Goal: Transaction & Acquisition: Book appointment/travel/reservation

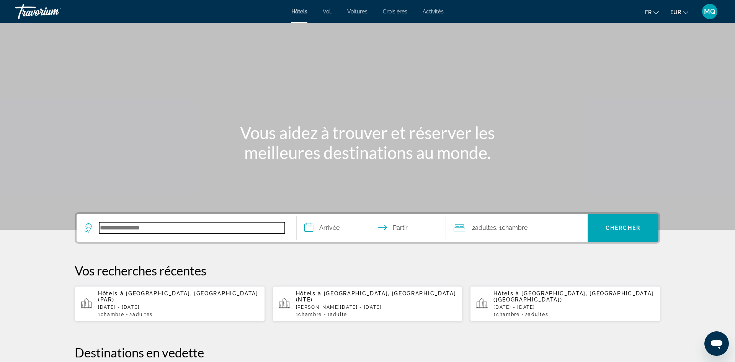
click at [118, 230] on input "Rechercher une destination hôtelière" at bounding box center [192, 227] width 186 height 11
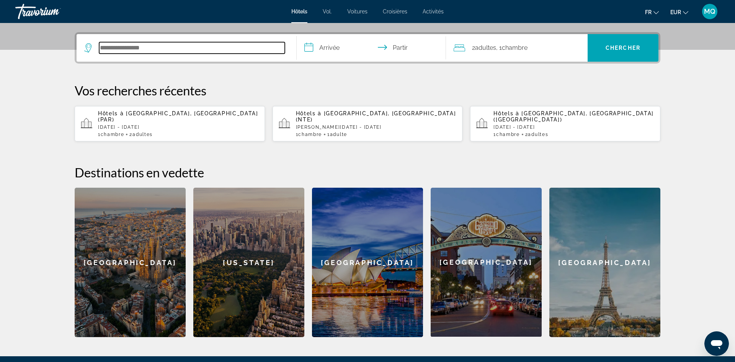
scroll to position [187, 0]
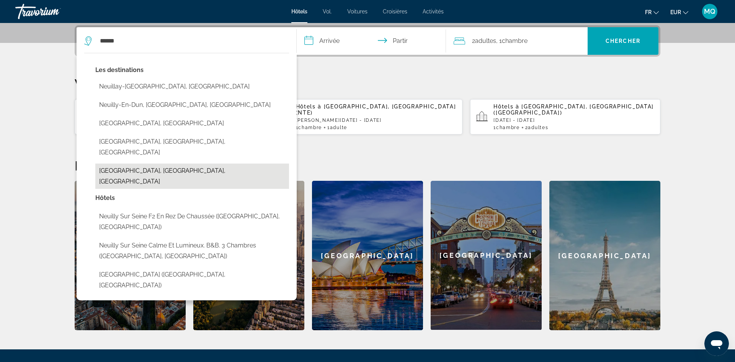
click at [119, 163] on button "[GEOGRAPHIC_DATA], [GEOGRAPHIC_DATA], [GEOGRAPHIC_DATA]" at bounding box center [192, 175] width 194 height 25
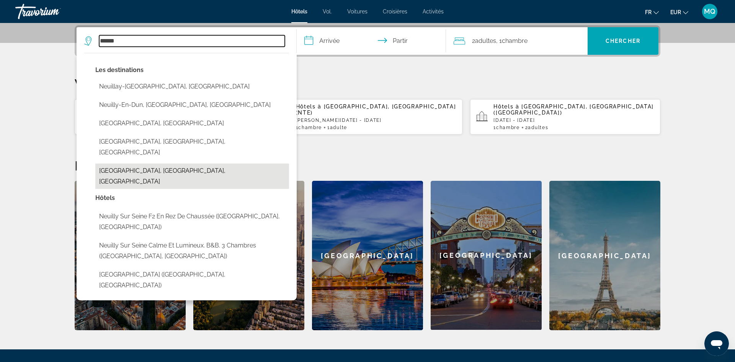
type input "**********"
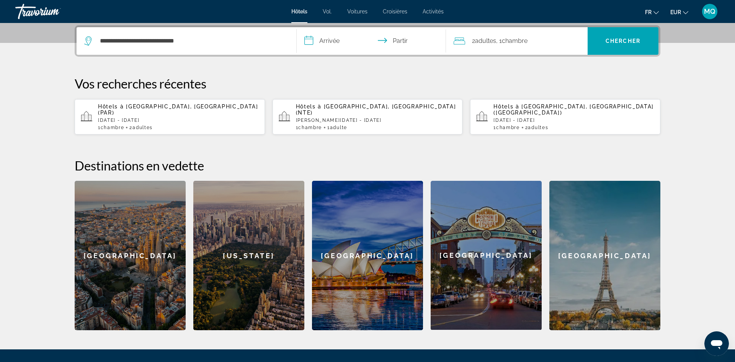
click at [337, 39] on input "**********" at bounding box center [373, 42] width 152 height 30
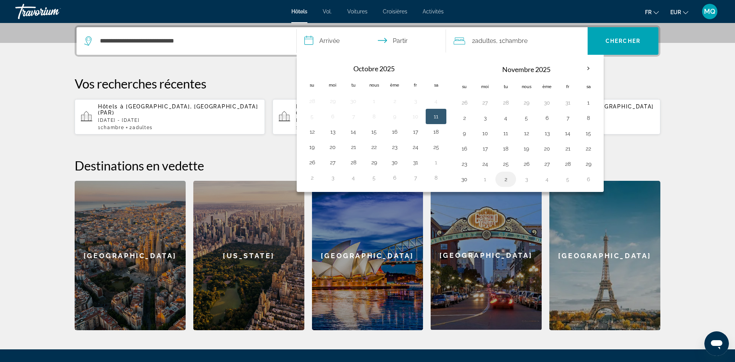
click at [503, 171] on td "2" at bounding box center [505, 178] width 21 height 15
click at [564, 160] on button "28" at bounding box center [567, 163] width 12 height 11
click at [461, 177] on button "30" at bounding box center [464, 179] width 12 height 11
type input "**********"
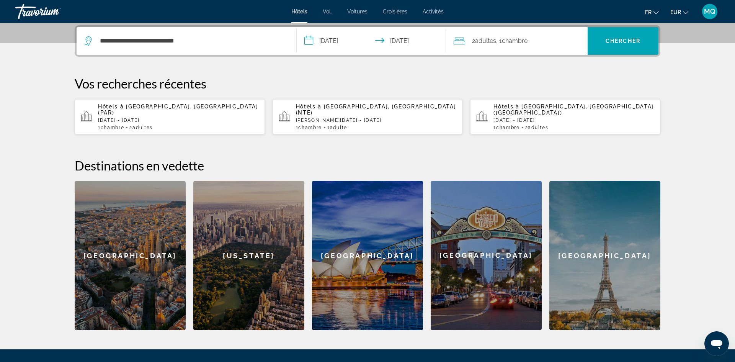
click at [517, 38] on font "Chambre" at bounding box center [515, 40] width 26 height 7
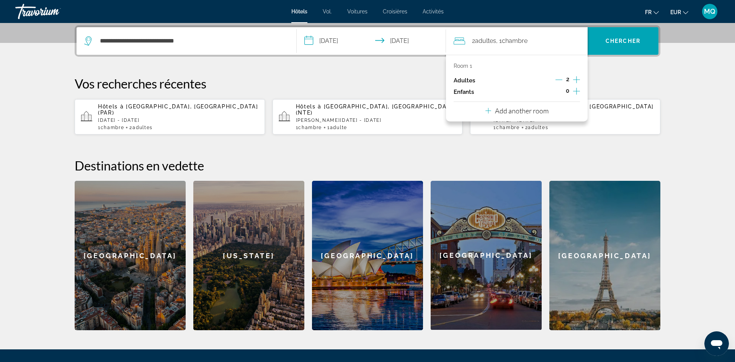
click at [577, 78] on icon "Increment adults" at bounding box center [576, 79] width 7 height 9
click at [618, 41] on font "Chercher" at bounding box center [622, 41] width 35 height 6
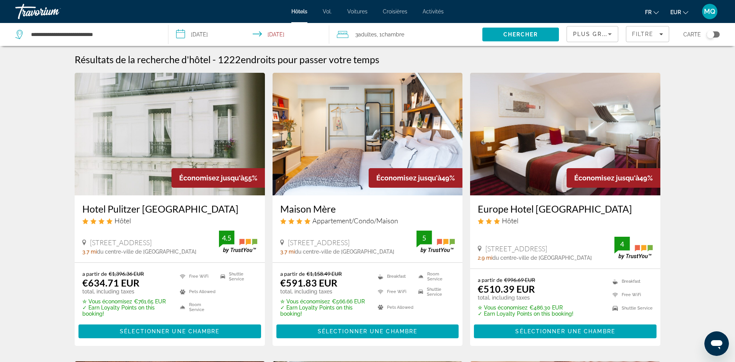
click at [599, 38] on div "Plus grandes économies" at bounding box center [590, 33] width 35 height 9
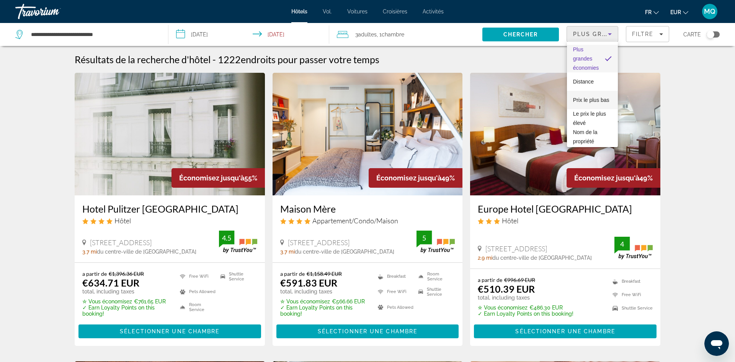
click at [594, 97] on font "Prix ​​le plus bas" at bounding box center [591, 100] width 36 height 6
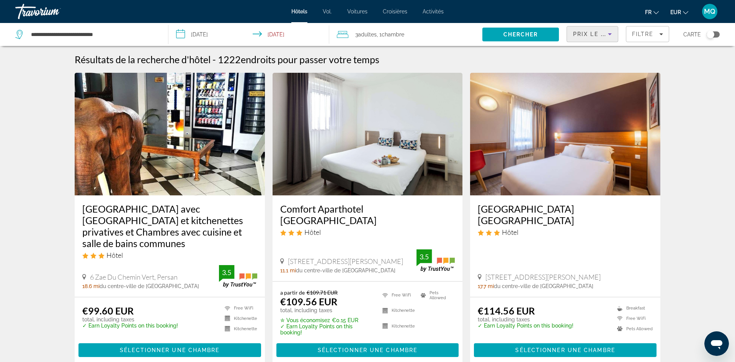
click at [713, 35] on div "Toggle map" at bounding box center [710, 35] width 8 height 8
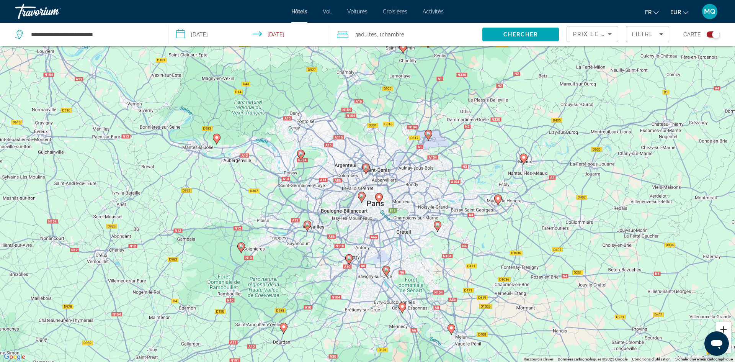
click at [723, 329] on button "Zoom avant" at bounding box center [723, 328] width 15 height 15
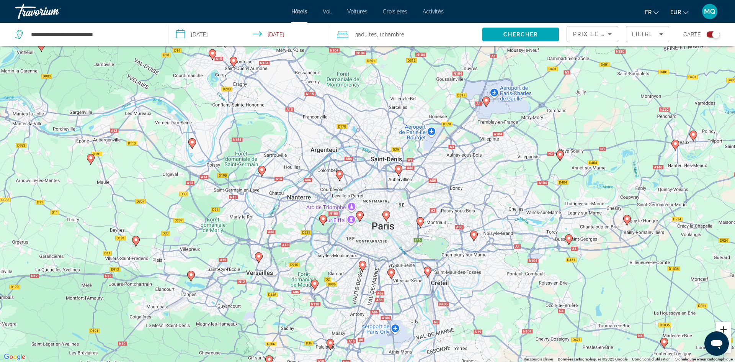
click at [723, 329] on button "Zoom avant" at bounding box center [723, 328] width 15 height 15
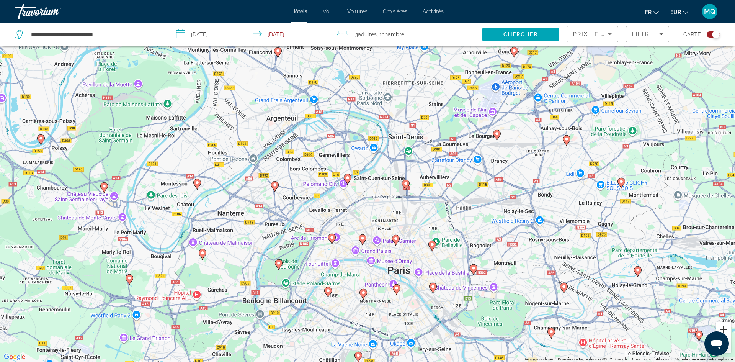
click at [723, 329] on button "Zoom avant" at bounding box center [723, 328] width 15 height 15
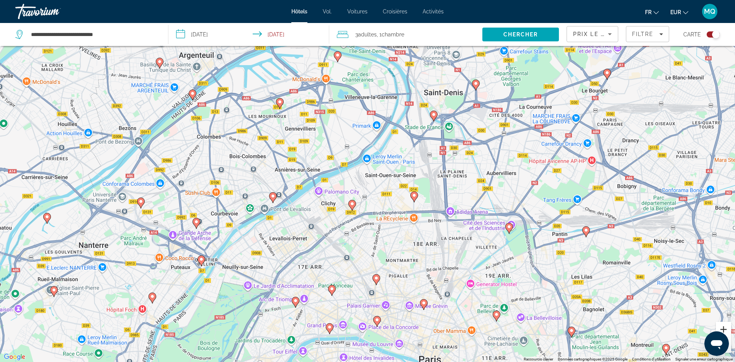
click at [723, 329] on button "Zoom avant" at bounding box center [723, 328] width 15 height 15
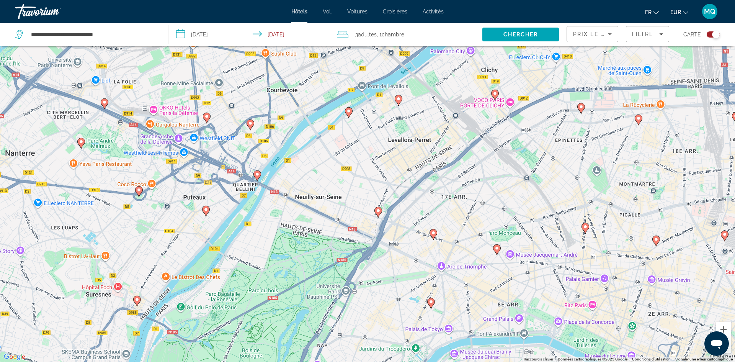
drag, startPoint x: 315, startPoint y: 311, endPoint x: 510, endPoint y: 144, distance: 256.5
click at [510, 144] on div "Pour activer le glissement avec le clavier, appuyez sur Alt+Entrée. Une fois ce…" at bounding box center [367, 181] width 735 height 362
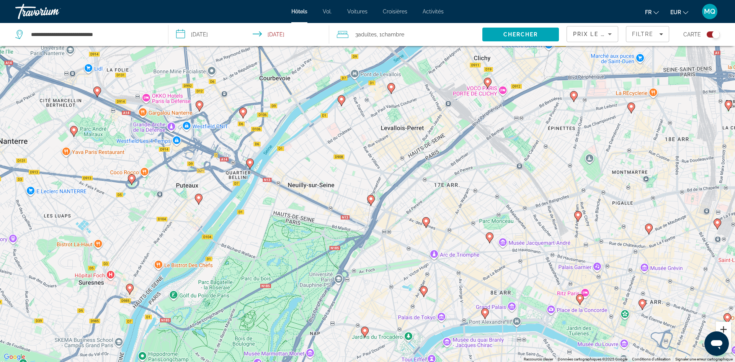
click at [724, 330] on button "Zoom avant" at bounding box center [723, 328] width 15 height 15
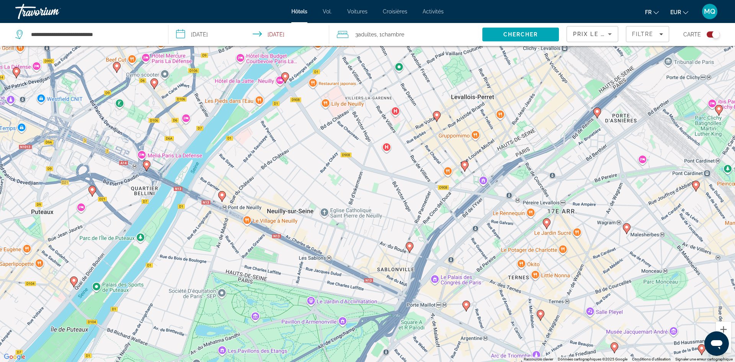
drag, startPoint x: 464, startPoint y: 274, endPoint x: 500, endPoint y: 296, distance: 42.3
click at [500, 296] on div "Pour activer le glissement avec le clavier, appuyez sur Alt+Entrée. Une fois ce…" at bounding box center [367, 181] width 735 height 362
click at [466, 304] on image "Contenu principal" at bounding box center [466, 304] width 5 height 5
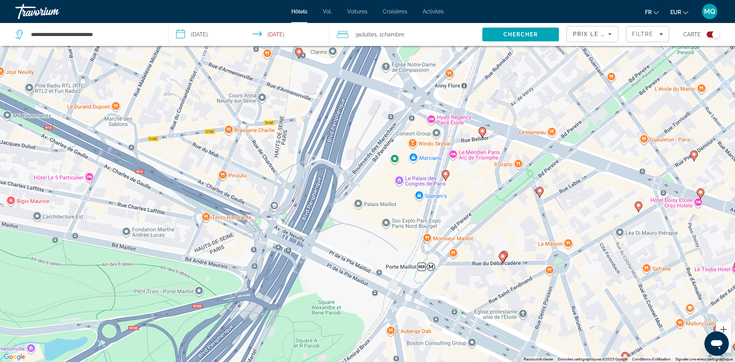
drag, startPoint x: 330, startPoint y: 140, endPoint x: 490, endPoint y: 252, distance: 195.0
click at [490, 252] on div "Pour naviguer, appuyez sur les touches fléchées. Pour activer le glissement ave…" at bounding box center [367, 181] width 735 height 362
click at [539, 189] on image "Contenu principal" at bounding box center [540, 191] width 5 height 5
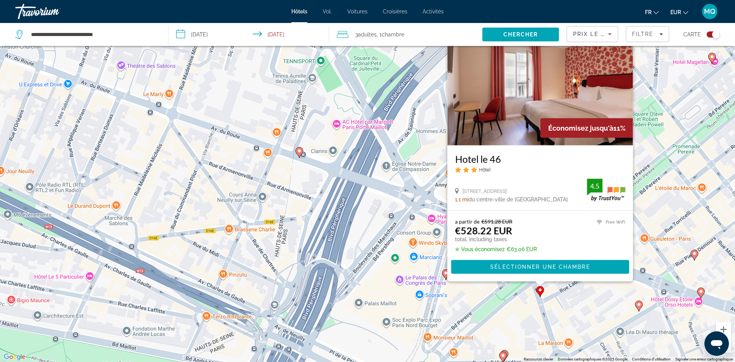
click at [444, 277] on gmp-advanced-marker "Contenu principal" at bounding box center [446, 274] width 8 height 11
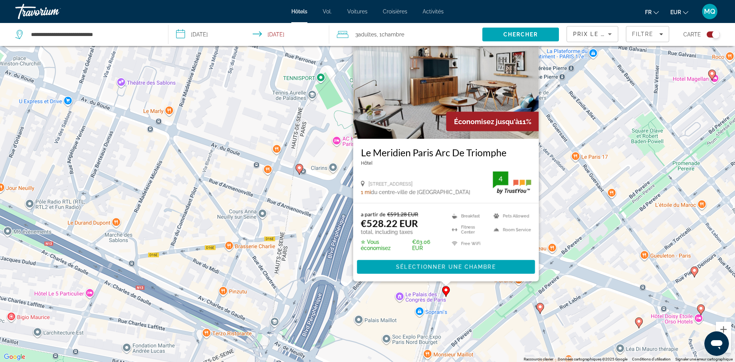
click at [308, 192] on div "Pour activer le glissement avec le clavier, appuyez sur Alt+Entrée. Une fois ce…" at bounding box center [367, 181] width 735 height 362
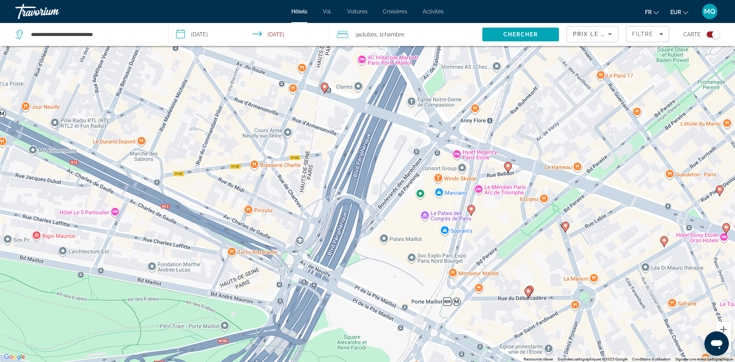
drag, startPoint x: 308, startPoint y: 192, endPoint x: 333, endPoint y: 108, distance: 88.5
click at [333, 108] on div "Pour activer le glissement avec le clavier, appuyez sur Alt+Entrée. Une fois ce…" at bounding box center [367, 181] width 735 height 362
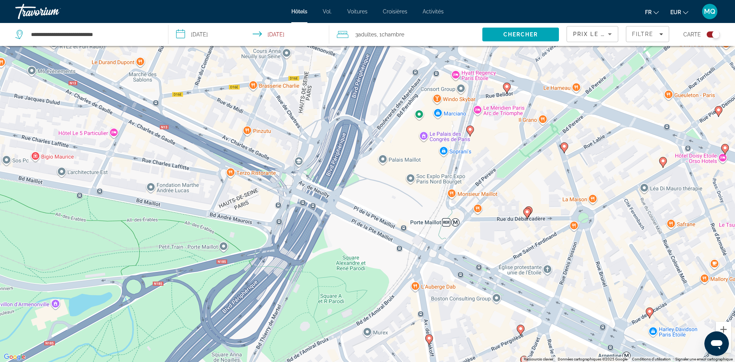
drag, startPoint x: 349, startPoint y: 212, endPoint x: 349, endPoint y: 132, distance: 80.4
click at [428, 340] on icon "Contenu principal" at bounding box center [428, 339] width 7 height 10
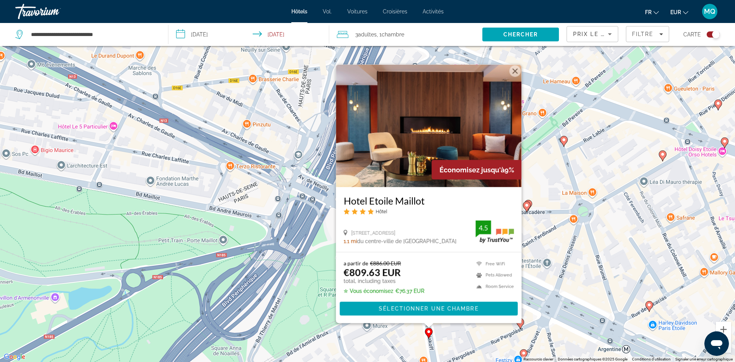
click at [313, 256] on div "Pour activer le glissement avec le clavier, appuyez sur Alt+Entrée. Une fois ce…" at bounding box center [367, 181] width 735 height 362
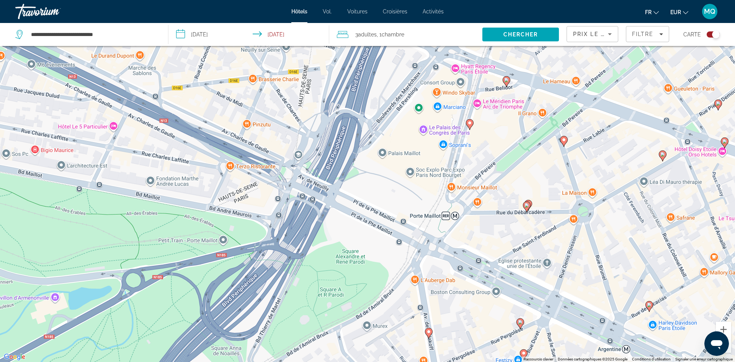
click at [522, 321] on image "Contenu principal" at bounding box center [520, 322] width 5 height 5
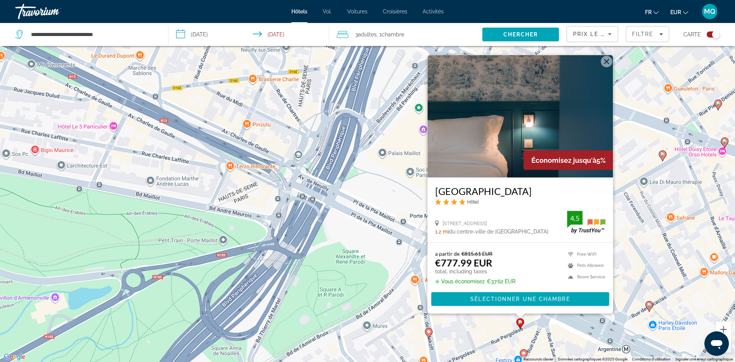
click at [390, 250] on div "Pour activer le glissement avec le clavier, appuyez sur Alt+Entrée. Une fois ce…" at bounding box center [367, 181] width 735 height 362
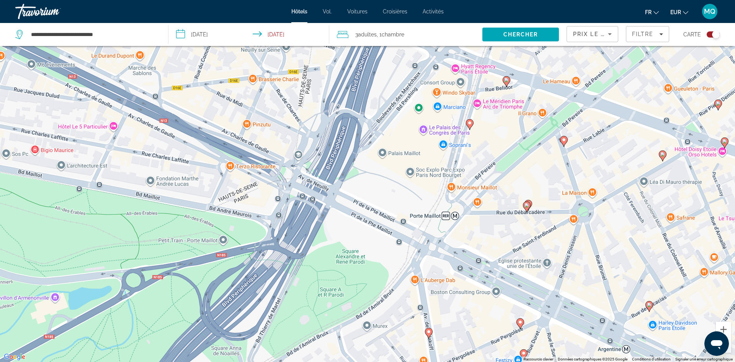
click at [527, 207] on icon "Contenu principal" at bounding box center [526, 206] width 7 height 10
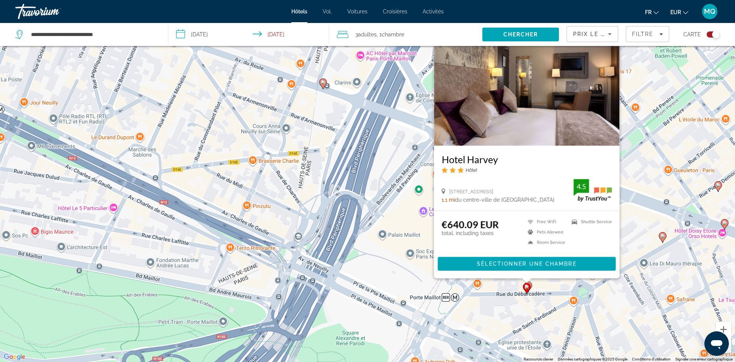
click at [381, 257] on div "Pour activer le glissement avec le clavier, appuyez sur Alt+Entrée. Une fois ce…" at bounding box center [367, 181] width 735 height 362
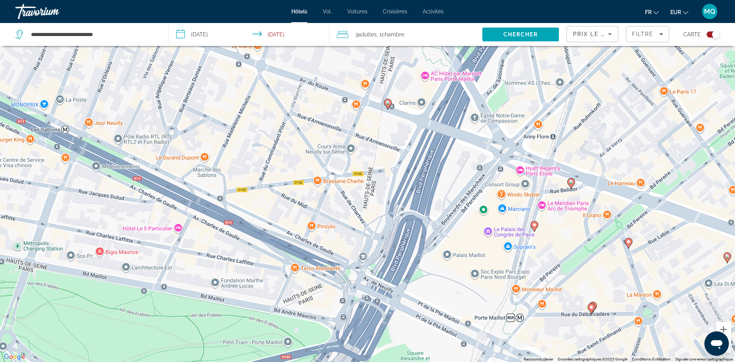
drag, startPoint x: 381, startPoint y: 257, endPoint x: 457, endPoint y: 275, distance: 78.2
click at [457, 275] on div "Pour activer le glissement avec le clavier, appuyez sur Alt+Entrée. Une fois ce…" at bounding box center [367, 181] width 735 height 362
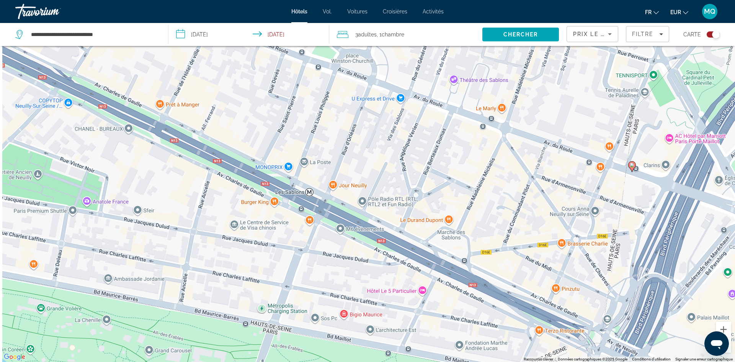
drag, startPoint x: 112, startPoint y: 192, endPoint x: 396, endPoint y: 269, distance: 294.2
click at [396, 269] on div "Pour activer le glissement avec le clavier, appuyez sur Alt+Entrée. Une fois ce…" at bounding box center [367, 181] width 735 height 362
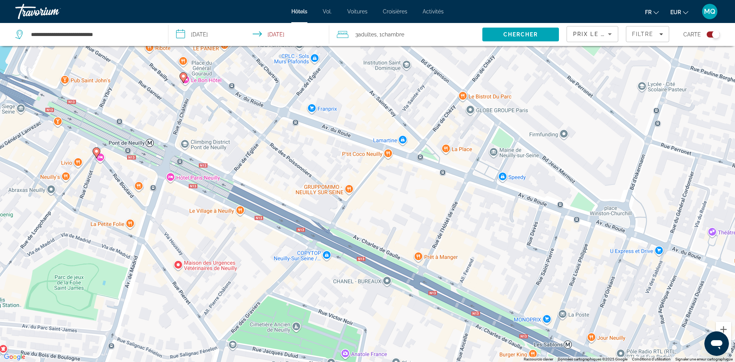
drag, startPoint x: 305, startPoint y: 177, endPoint x: 513, endPoint y: 318, distance: 251.0
click at [513, 318] on div "Pour activer le glissement avec le clavier, appuyez sur Alt+Entrée. Une fois ce…" at bounding box center [367, 181] width 735 height 362
click at [96, 151] on image "Contenu principal" at bounding box center [96, 151] width 5 height 5
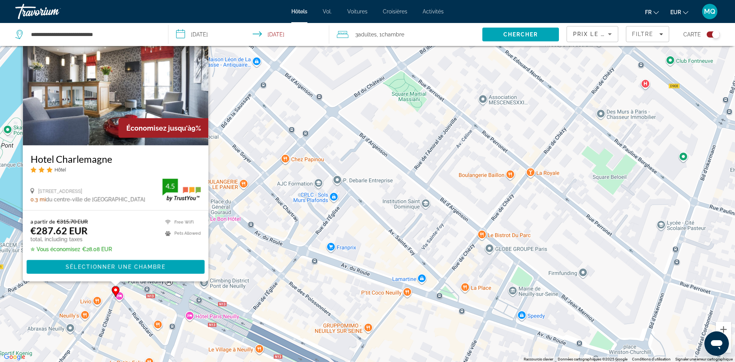
click at [225, 282] on div "Pour activer le glissement avec le clavier, appuyez sur Alt+Entrée. Une fois ce…" at bounding box center [367, 181] width 735 height 362
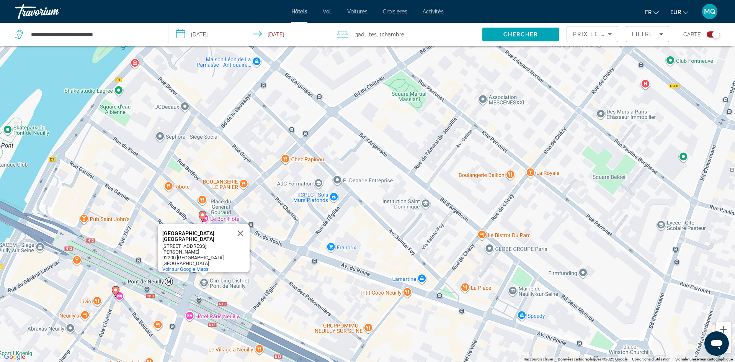
click at [279, 279] on div "Pour activer le glissement avec le clavier, appuyez sur Alt+Entrée. Une fois ce…" at bounding box center [367, 181] width 735 height 362
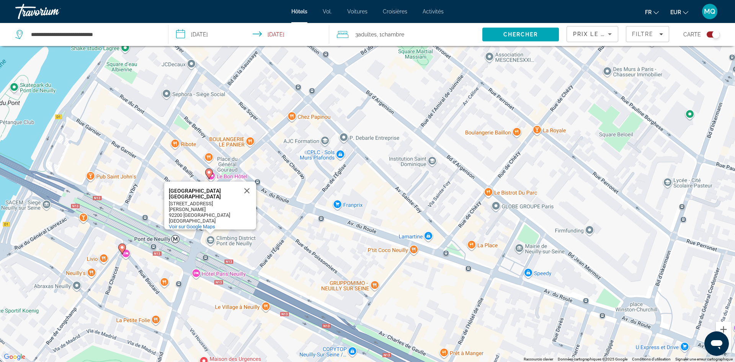
drag, startPoint x: 279, startPoint y: 279, endPoint x: 290, endPoint y: 224, distance: 55.5
click at [290, 224] on div "Pour activer le glissement avec le clavier, appuyez sur Alt+Entrée. Une fois ce…" at bounding box center [367, 181] width 735 height 362
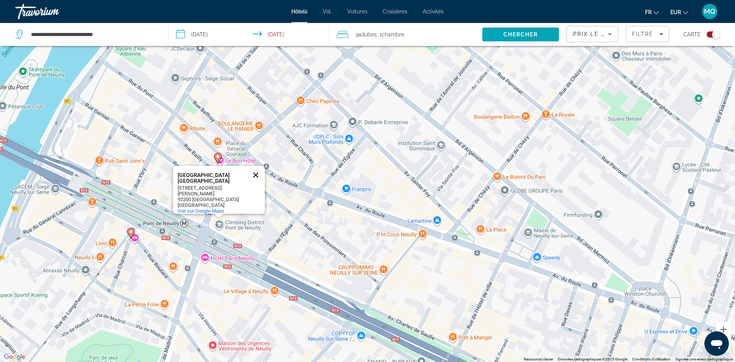
click at [256, 174] on button "Fermer" at bounding box center [255, 175] width 18 height 18
click at [217, 158] on image "Contenu principal" at bounding box center [217, 156] width 5 height 5
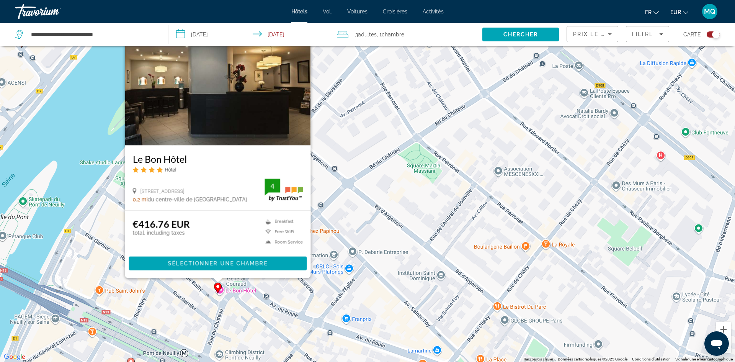
click at [90, 253] on div "Pour activer le glissement avec le clavier, appuyez sur Alt+Entrée. Une fois ce…" at bounding box center [367, 181] width 735 height 362
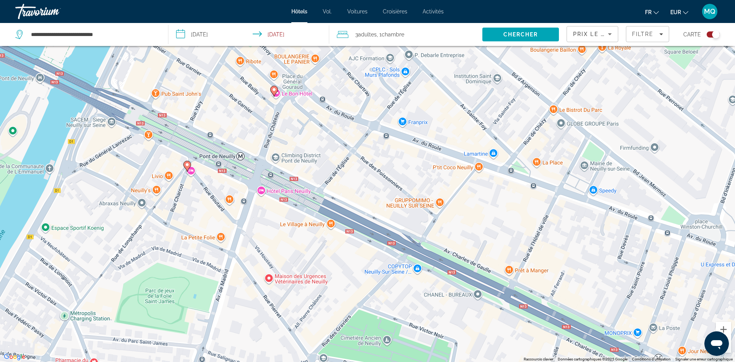
drag, startPoint x: 90, startPoint y: 253, endPoint x: 147, endPoint y: 55, distance: 206.4
click at [147, 55] on div "Pour activer le glissement avec le clavier, appuyez sur Alt+Entrée. Une fois ce…" at bounding box center [367, 181] width 735 height 362
click at [730, 353] on div "Pour activer le glissement avec le clavier, appuyez sur Alt+Entrée. Une fois ce…" at bounding box center [367, 181] width 735 height 362
click at [730, 349] on button "Zoom arrière" at bounding box center [723, 344] width 15 height 15
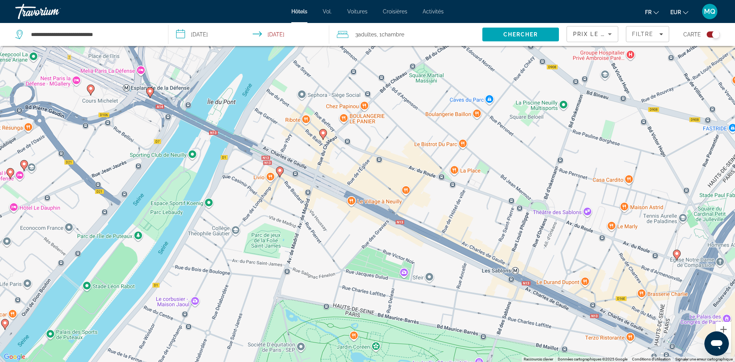
drag, startPoint x: 322, startPoint y: 137, endPoint x: 449, endPoint y: 190, distance: 137.9
click at [327, 140] on gmp-advanced-marker "Contenu principal" at bounding box center [323, 134] width 8 height 11
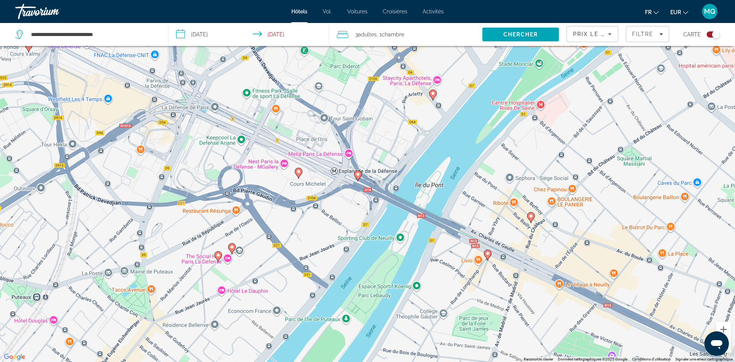
click at [357, 174] on image "Contenu principal" at bounding box center [357, 174] width 5 height 5
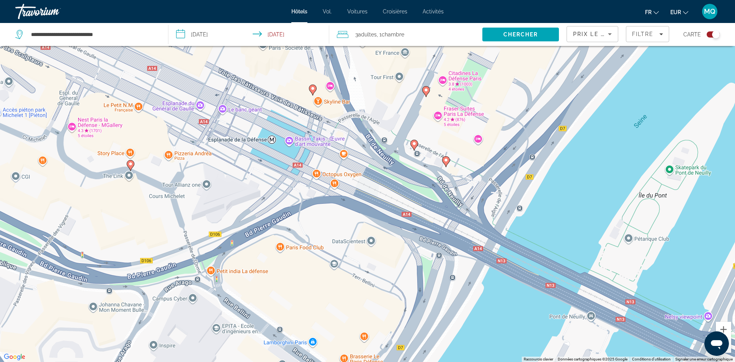
click at [445, 160] on image "Contenu principal" at bounding box center [445, 160] width 5 height 5
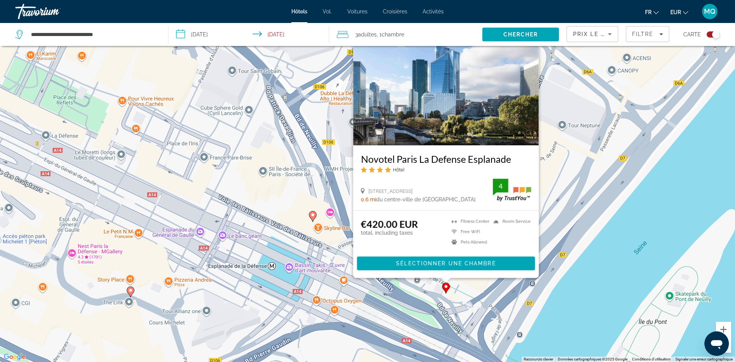
click at [313, 214] on image "Contenu principal" at bounding box center [312, 214] width 5 height 5
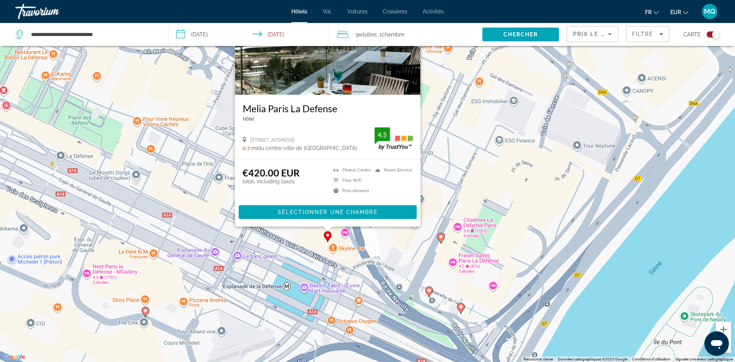
drag, startPoint x: 408, startPoint y: 253, endPoint x: 424, endPoint y: 196, distance: 58.8
click at [424, 196] on div "Pour activer le glissement avec le clavier, appuyez sur Alt+Entrée. Une fois ce…" at bounding box center [367, 181] width 735 height 362
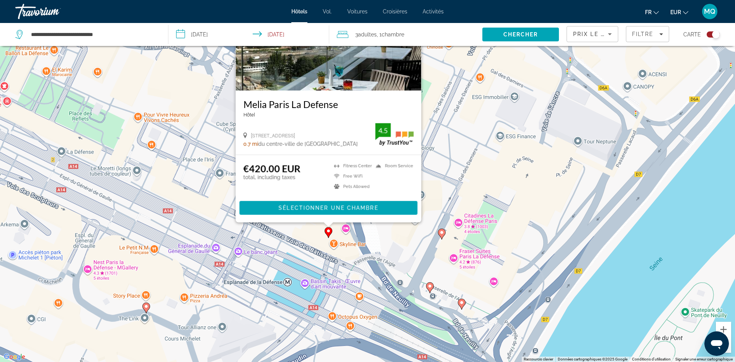
click at [443, 235] on icon "Contenu principal" at bounding box center [441, 233] width 7 height 10
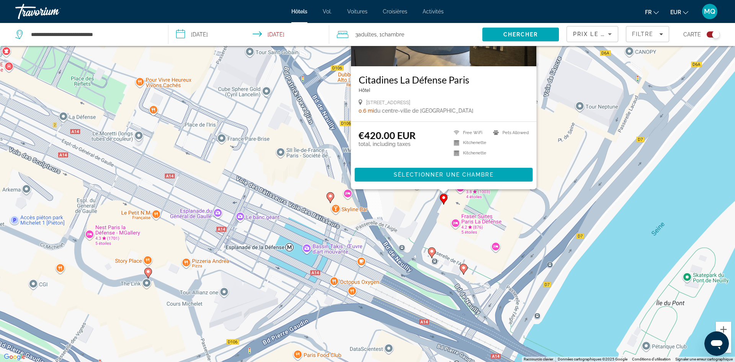
drag, startPoint x: 395, startPoint y: 287, endPoint x: 399, endPoint y: 202, distance: 85.0
click at [399, 202] on div "Pour activer le glissement avec le clavier, appuyez sur Alt+Entrée. Une fois ce…" at bounding box center [367, 181] width 735 height 362
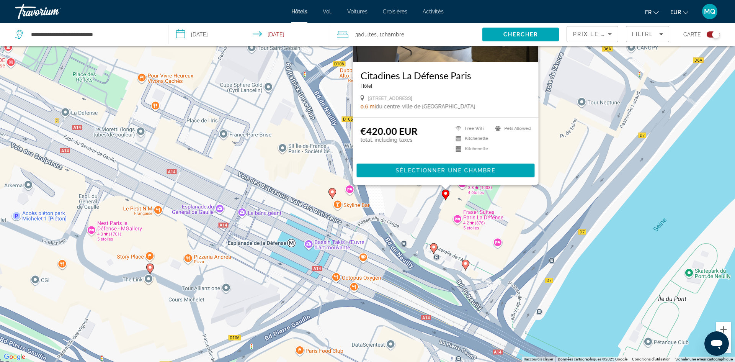
click at [152, 269] on image "Contenu principal" at bounding box center [150, 267] width 5 height 5
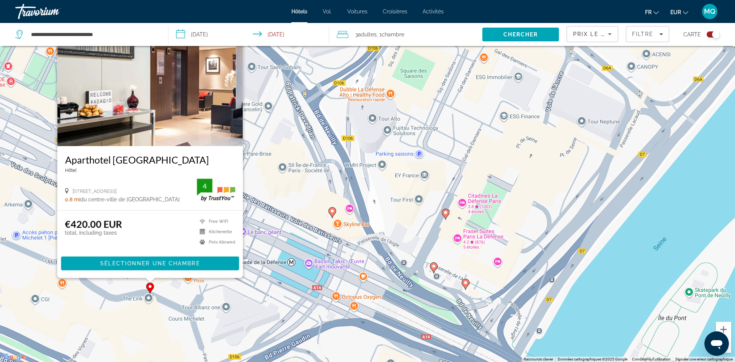
click at [298, 198] on div "Pour activer le glissement avec le clavier, appuyez sur Alt+Entrée. Une fois ce…" at bounding box center [367, 181] width 735 height 362
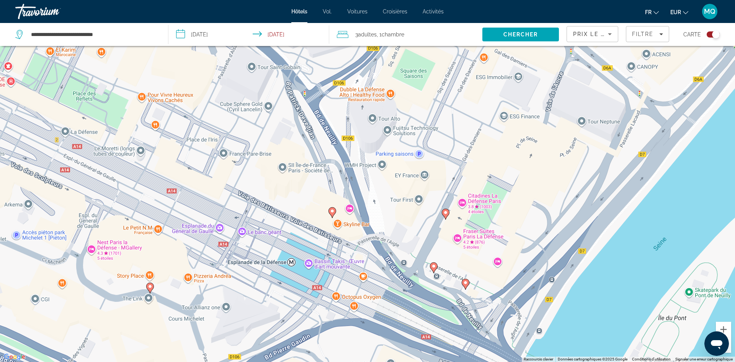
click at [730, 352] on div "Pour activer le glissement avec le clavier, appuyez sur Alt+Entrée. Une fois ce…" at bounding box center [367, 181] width 735 height 362
click at [468, 286] on gmp-advanced-marker "Contenu principal" at bounding box center [465, 283] width 8 height 11
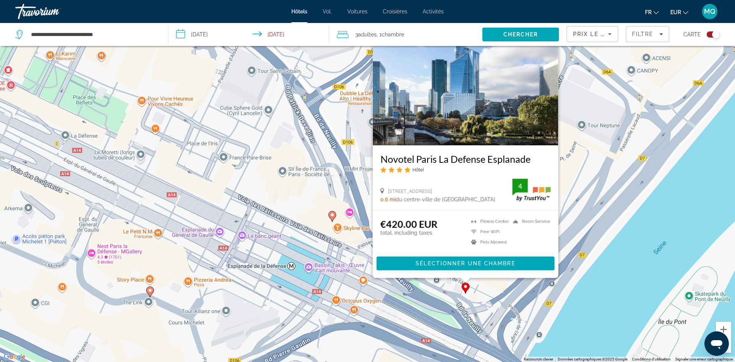
click at [728, 349] on button "Zoom arrière" at bounding box center [723, 344] width 15 height 15
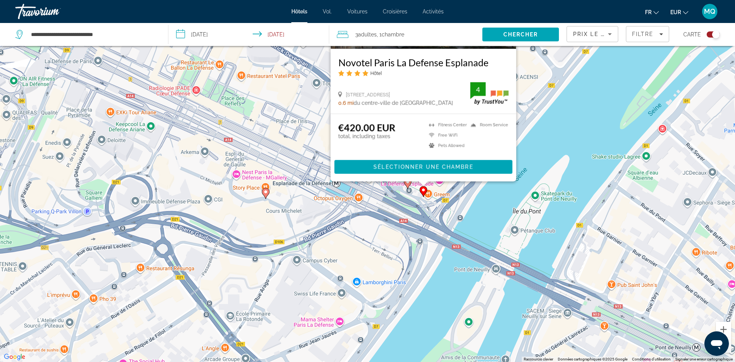
drag, startPoint x: 270, startPoint y: 236, endPoint x: 277, endPoint y: 196, distance: 41.5
click at [277, 196] on div "Pour activer le glissement avec le clavier, appuyez sur Alt+Entrée. Une fois ce…" at bounding box center [367, 181] width 735 height 362
click at [342, 245] on div "Pour activer le glissement avec le clavier, appuyez sur Alt+Entrée. Une fois ce…" at bounding box center [367, 181] width 735 height 362
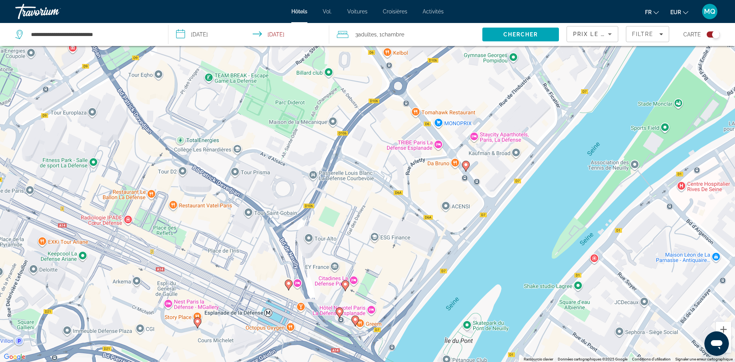
drag, startPoint x: 348, startPoint y: 221, endPoint x: 267, endPoint y: 361, distance: 161.8
click at [267, 361] on div "Pour activer le glissement avec le clavier, appuyez sur Alt+Entrée. Une fois ce…" at bounding box center [367, 181] width 735 height 362
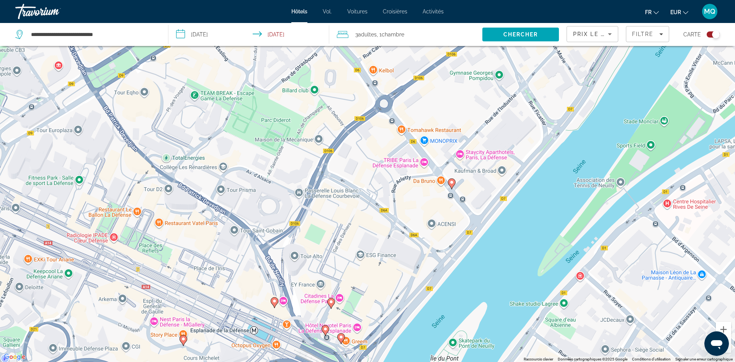
click at [453, 187] on gmp-advanced-marker "Contenu principal" at bounding box center [452, 183] width 8 height 11
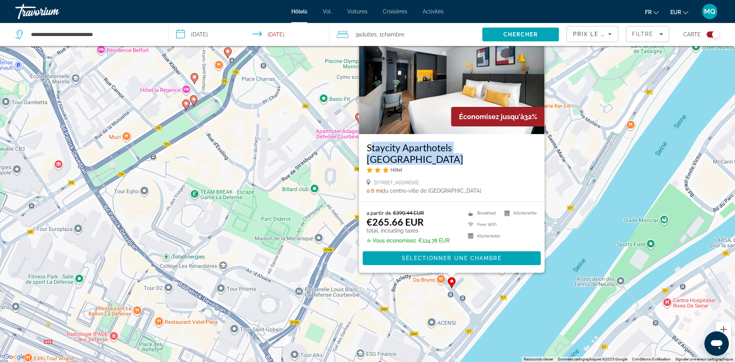
drag, startPoint x: 363, startPoint y: 158, endPoint x: 522, endPoint y: 161, distance: 158.8
click at [522, 161] on div "Staycity Aparthotels [GEOGRAPHIC_DATA] Hôtel [STREET_ADDRESS] 0.6 mi du centre-…" at bounding box center [452, 167] width 186 height 67
copy h3 "Staycity Aparthotels [GEOGRAPHIC_DATA]"
click at [473, 188] on div "0.6 mi du centre-ville de [GEOGRAPHIC_DATA]" at bounding box center [452, 191] width 170 height 6
click at [438, 258] on span "Sélectionner une chambre" at bounding box center [451, 258] width 99 height 6
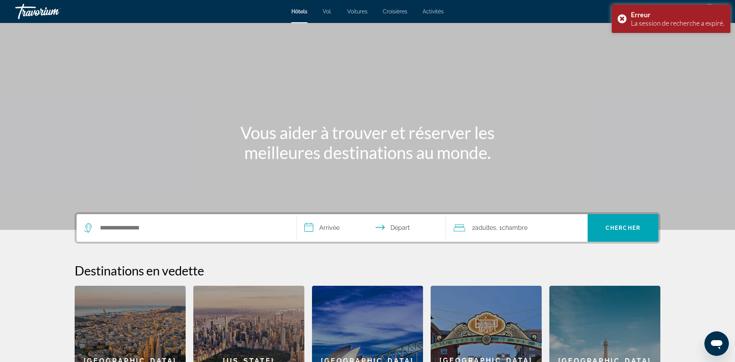
click at [178, 221] on div "Search widget" at bounding box center [186, 228] width 204 height 28
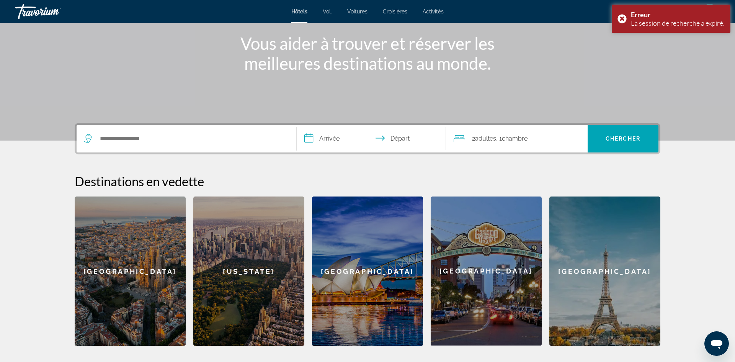
scroll to position [92, 0]
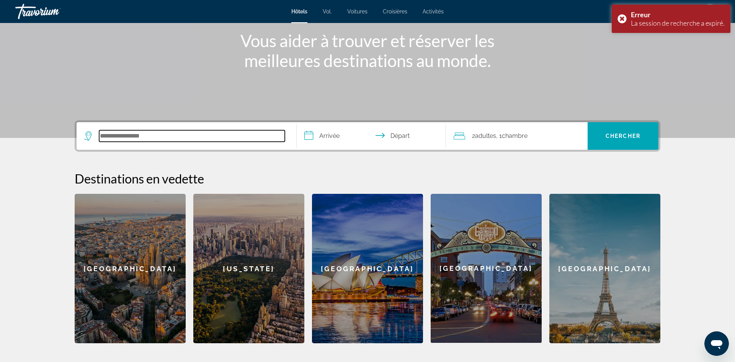
click at [171, 138] on input "Search hotel destination" at bounding box center [192, 135] width 186 height 11
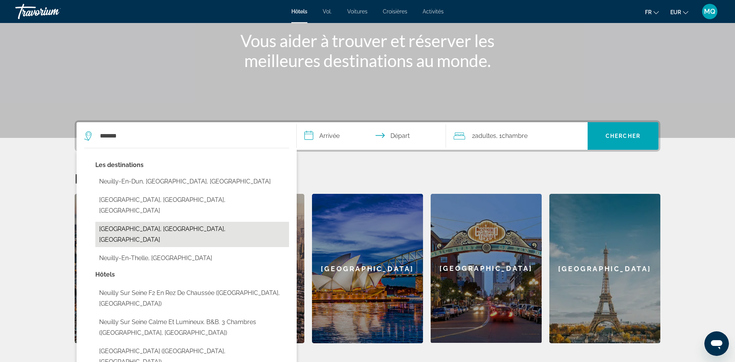
click at [134, 222] on button "[GEOGRAPHIC_DATA], [GEOGRAPHIC_DATA], [GEOGRAPHIC_DATA]" at bounding box center [192, 234] width 194 height 25
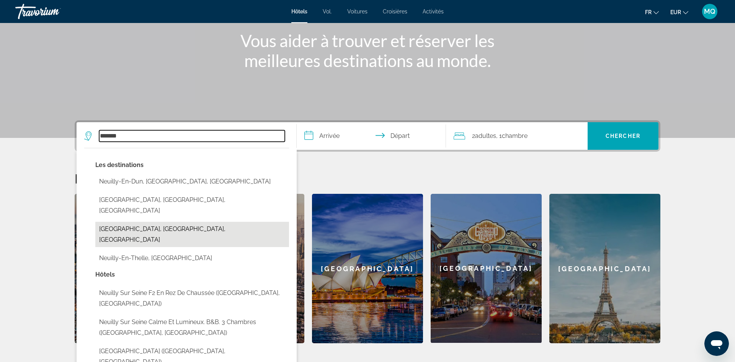
type input "**********"
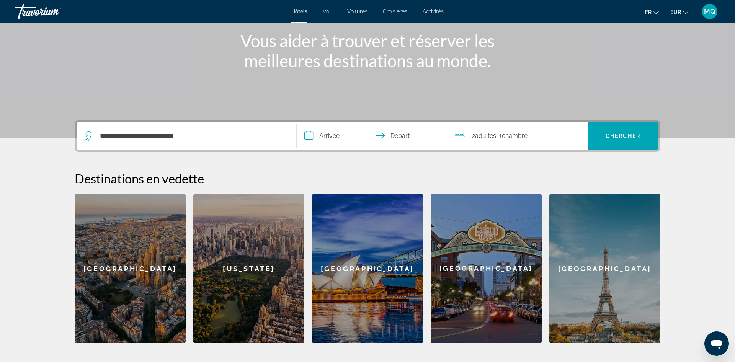
click at [333, 142] on input "**********" at bounding box center [373, 137] width 152 height 30
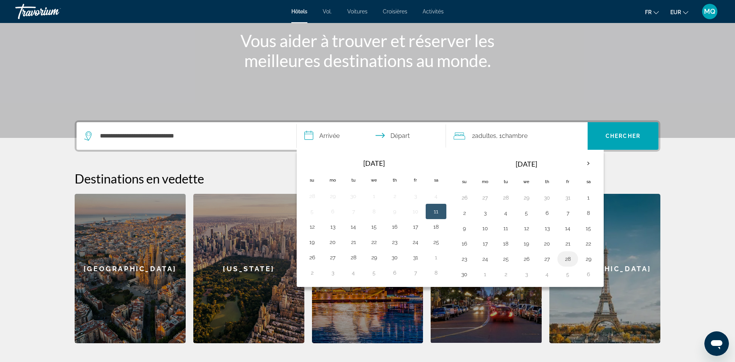
click at [563, 258] on button "28" at bounding box center [567, 258] width 12 height 11
click at [459, 275] on button "30" at bounding box center [464, 274] width 12 height 11
type input "**********"
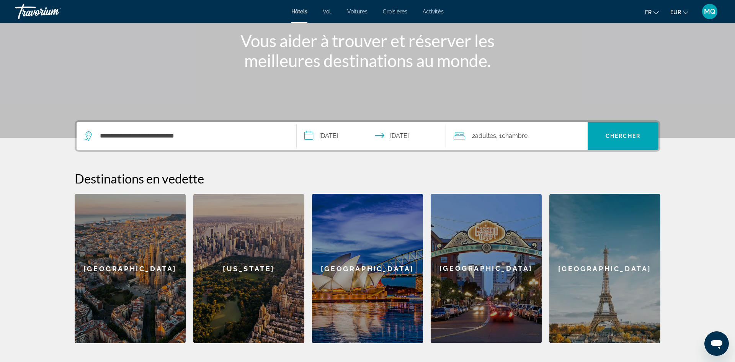
click at [520, 139] on span "Chambre" at bounding box center [515, 135] width 26 height 7
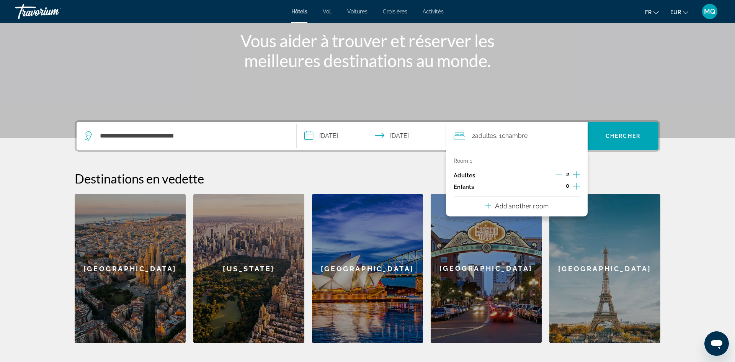
click at [575, 171] on icon "Increment adults" at bounding box center [576, 174] width 7 height 9
click at [609, 134] on span "Chercher" at bounding box center [622, 136] width 35 height 6
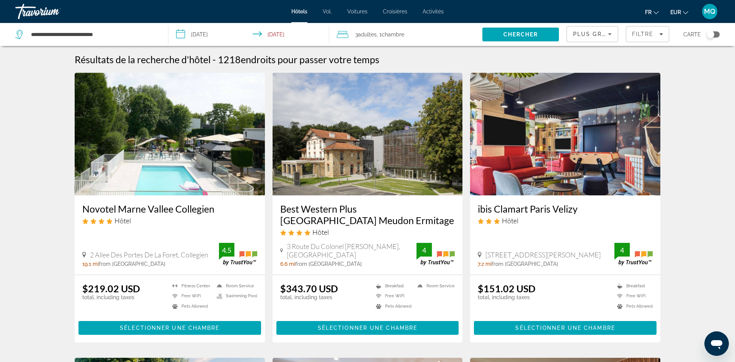
click at [712, 34] on div "Toggle map" at bounding box center [710, 35] width 8 height 8
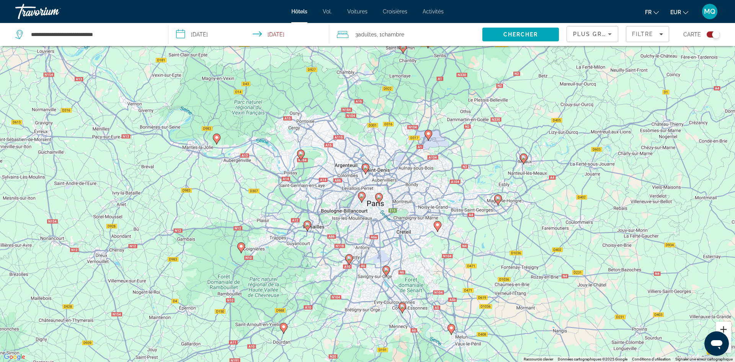
click at [726, 325] on button "Zoom avant" at bounding box center [723, 328] width 15 height 15
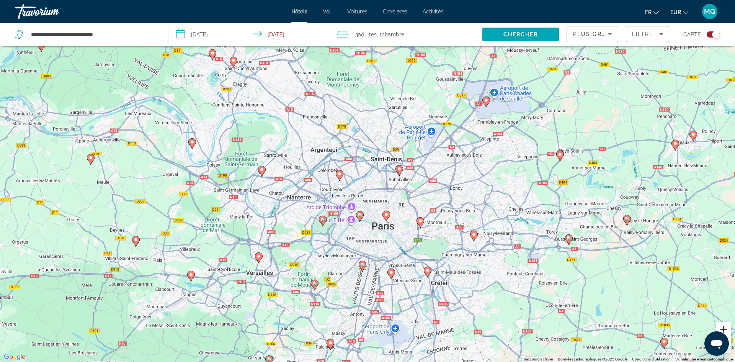
click at [726, 325] on button "Zoom avant" at bounding box center [723, 328] width 15 height 15
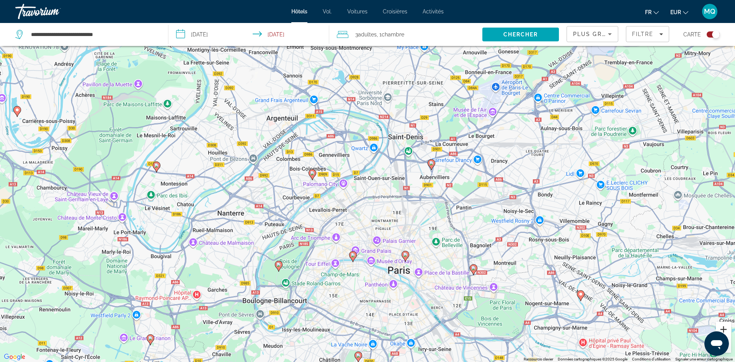
click at [726, 325] on button "Zoom avant" at bounding box center [723, 328] width 15 height 15
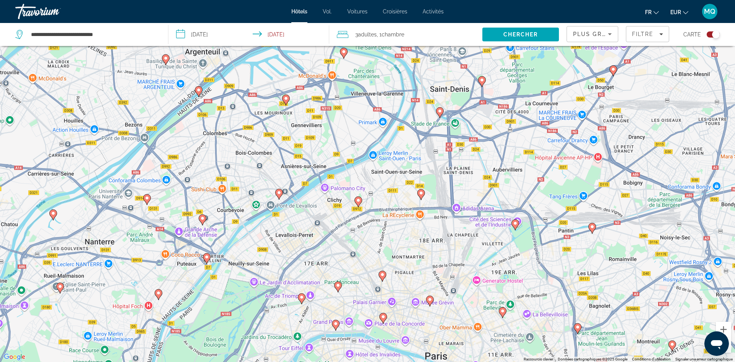
drag, startPoint x: 202, startPoint y: 290, endPoint x: 298, endPoint y: 252, distance: 102.7
click at [298, 252] on div "Pour activer le glissement avec le clavier, appuyez sur Alt+Entrée. Une fois ce…" at bounding box center [367, 181] width 735 height 362
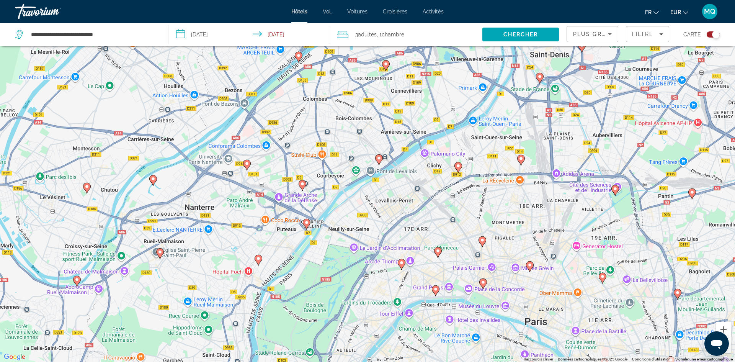
click at [302, 183] on image "Contenu principal" at bounding box center [302, 183] width 5 height 5
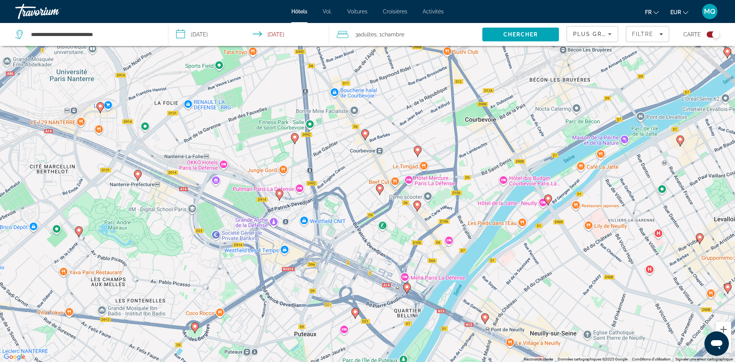
click at [380, 188] on image "Contenu principal" at bounding box center [379, 188] width 5 height 5
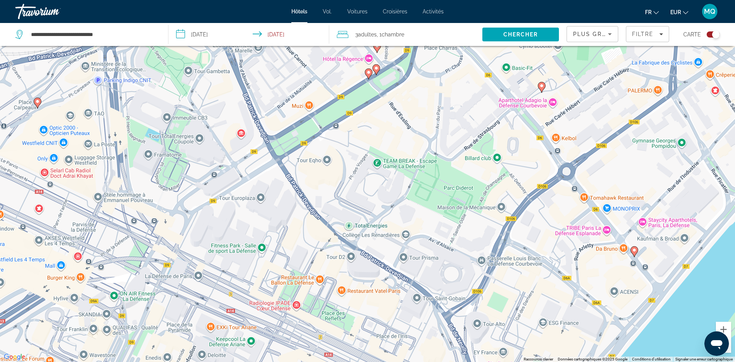
drag, startPoint x: 380, startPoint y: 188, endPoint x: 377, endPoint y: 30, distance: 158.1
click at [377, 30] on div "**********" at bounding box center [367, 204] width 735 height 408
click at [634, 248] on image "Contenu principal" at bounding box center [633, 250] width 5 height 5
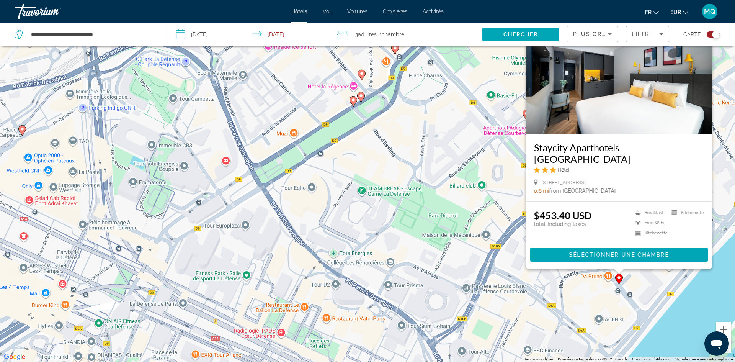
click at [570, 14] on div "fr Anglais Espagnol Français italien Portugais russe EUR USD ($) MXN ([GEOGRAPH…" at bounding box center [585, 11] width 268 height 16
click at [354, 99] on image "Contenu principal" at bounding box center [353, 100] width 5 height 5
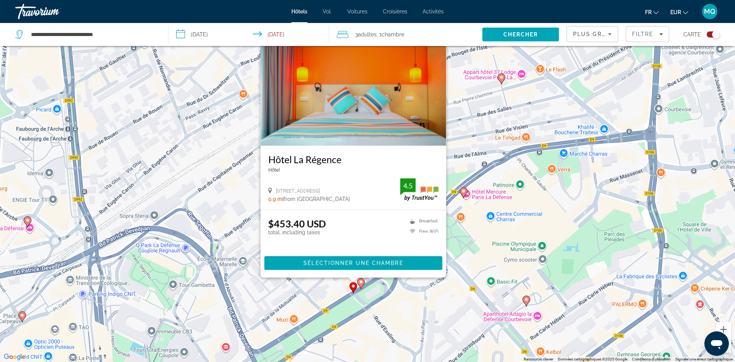
click at [360, 280] on image "Contenu principal" at bounding box center [361, 281] width 5 height 5
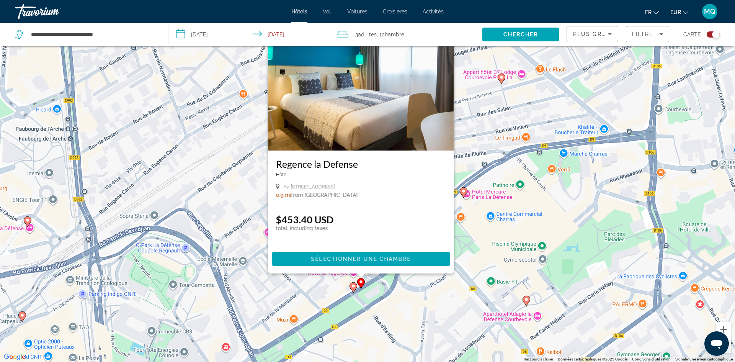
click at [294, 288] on div "Pour activer le glissement avec le clavier, appuyez sur Alt+Entrée. Une fois ce…" at bounding box center [367, 181] width 735 height 362
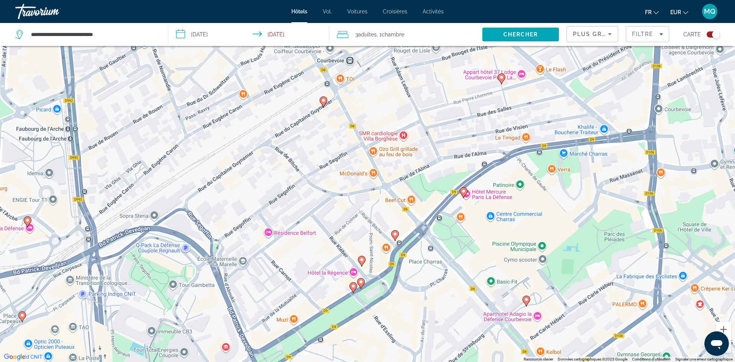
click at [362, 260] on image "Contenu principal" at bounding box center [361, 259] width 5 height 5
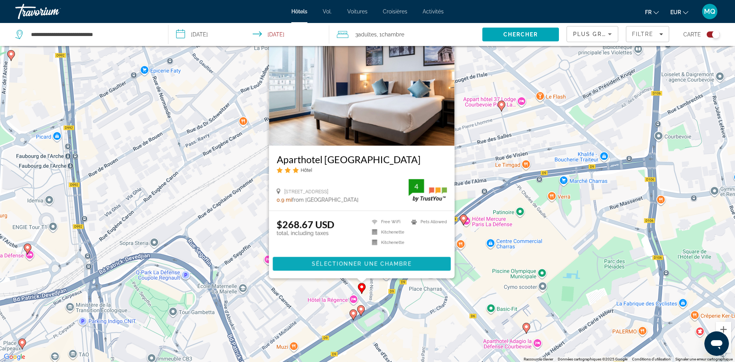
click at [329, 261] on span "Sélectionner une chambre" at bounding box center [361, 264] width 99 height 6
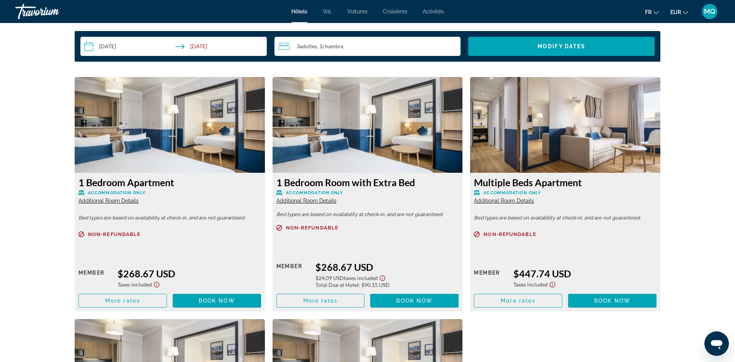
scroll to position [972, 0]
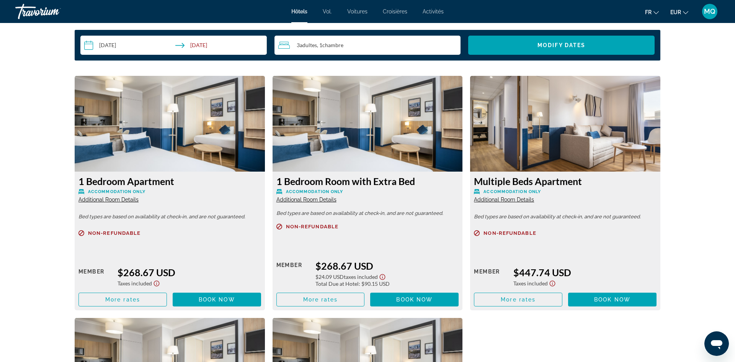
click at [170, 277] on div "$268.67 USD" at bounding box center [188, 271] width 143 height 11
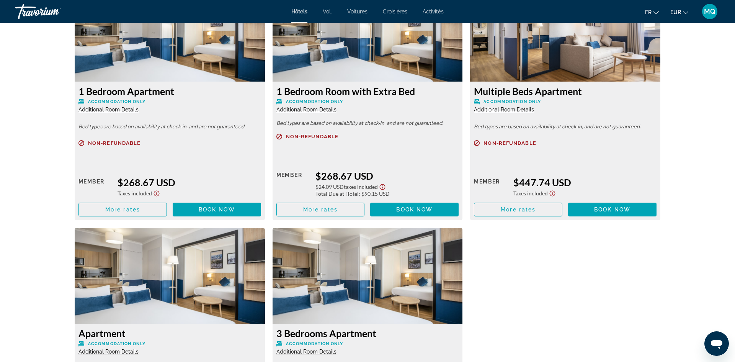
scroll to position [1064, 0]
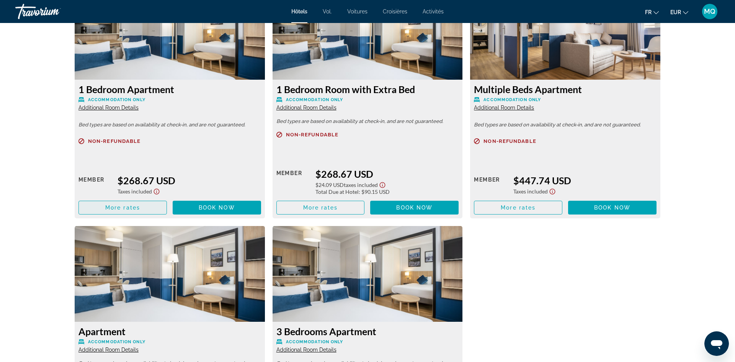
click at [117, 207] on span "More rates" at bounding box center [122, 207] width 35 height 6
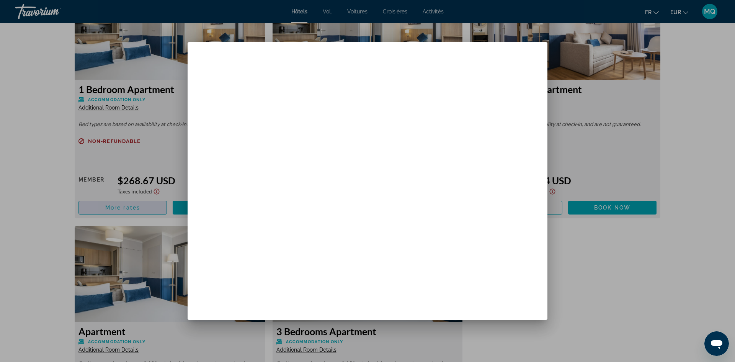
scroll to position [0, 0]
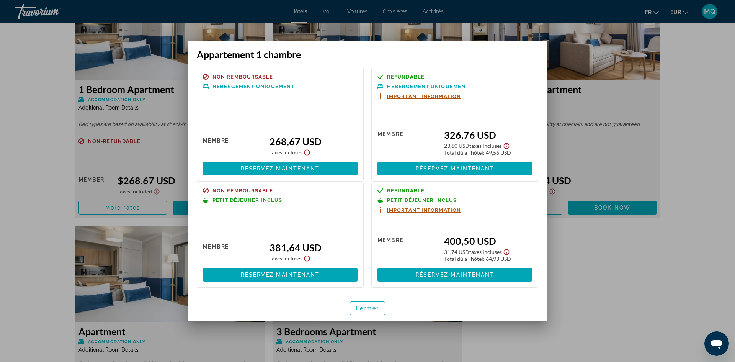
click at [586, 274] on div at bounding box center [367, 181] width 735 height 362
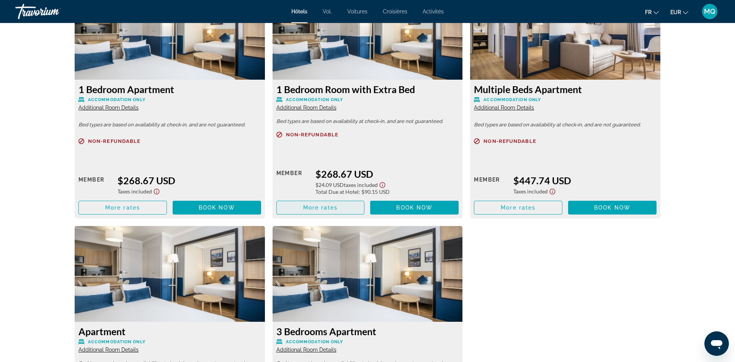
click at [346, 205] on span "Contenu principal" at bounding box center [321, 207] width 88 height 18
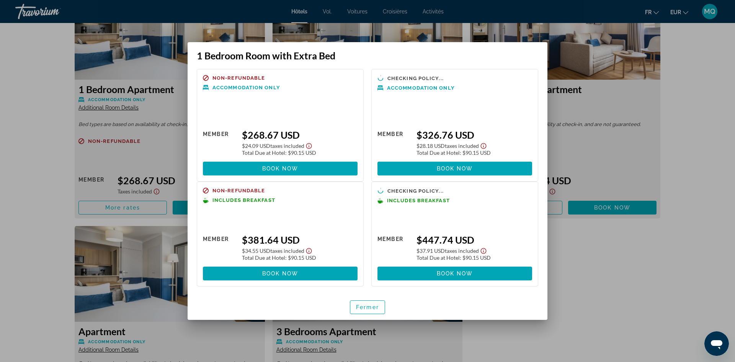
scroll to position [0, 0]
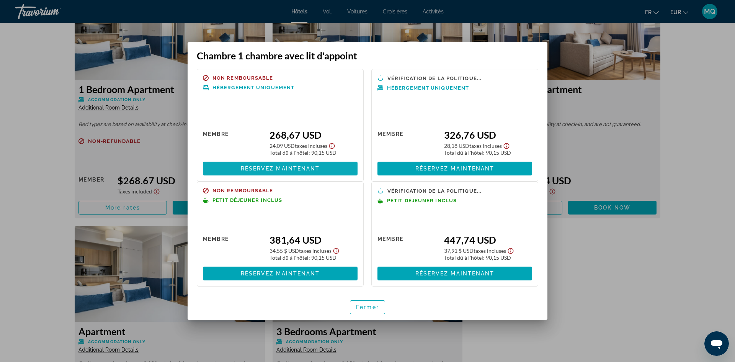
click at [316, 166] on font "Réservez maintenant" at bounding box center [280, 168] width 79 height 6
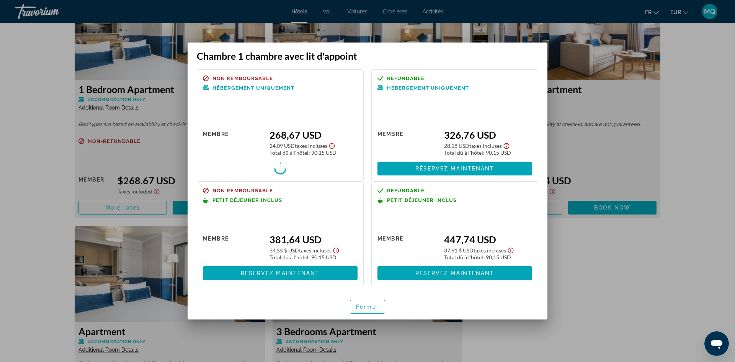
scroll to position [1064, 0]
